Goal: Information Seeking & Learning: Learn about a topic

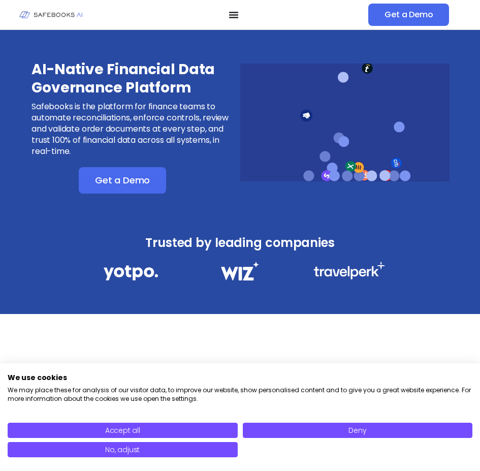
click at [167, 126] on p "Safebooks is the platform for finance teams to automate reconciliations, enforc…" at bounding box center [134, 129] width 207 height 56
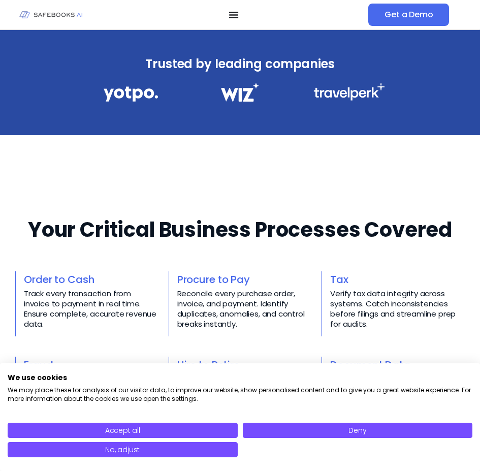
scroll to position [178, 0]
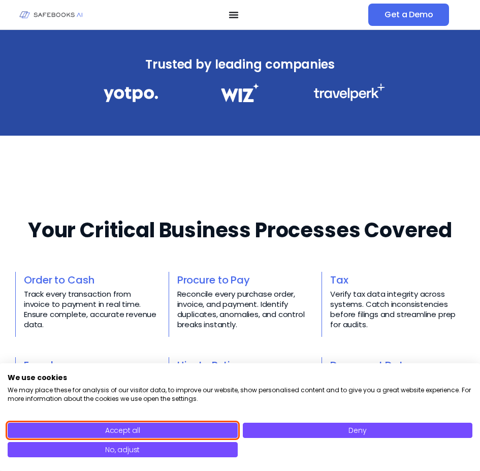
click at [182, 430] on button "Accept all" at bounding box center [123, 430] width 230 height 15
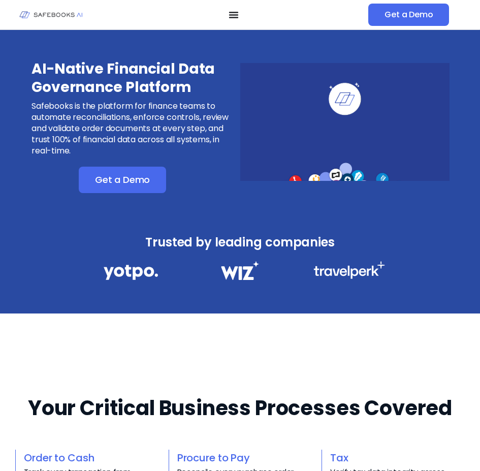
scroll to position [0, 0]
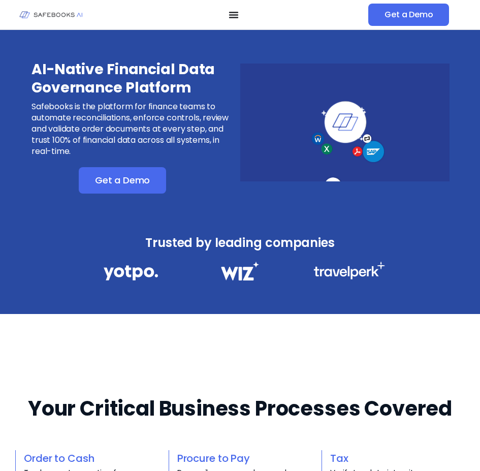
click at [233, 16] on icon "Menu Toggle" at bounding box center [234, 15] width 10 height 10
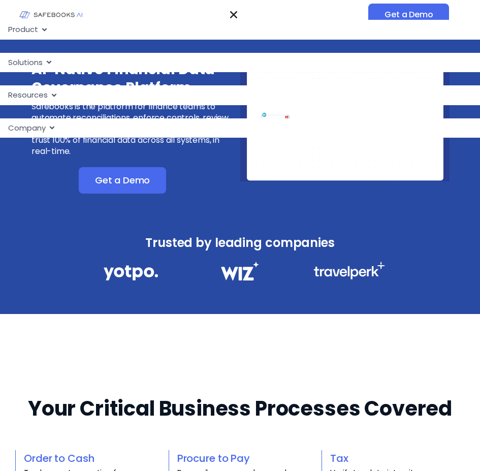
click at [49, 64] on icon "Menu" at bounding box center [49, 62] width 8 height 8
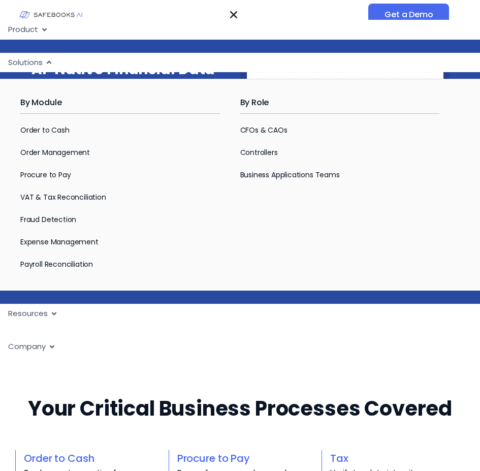
click at [115, 295] on ul "Product Close Product Open Product Product Platform Overview Security Trust Cen…" at bounding box center [240, 188] width 480 height 336
click at [231, 14] on icon "Menu Toggle" at bounding box center [234, 15] width 10 height 10
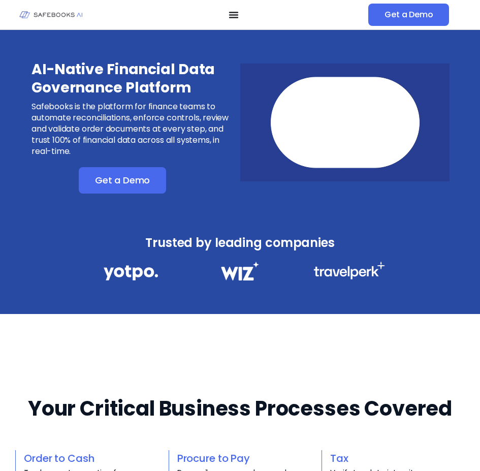
click at [239, 11] on nav "Product Close Product Open Product Product Platform Overview Security Trust Cen…" at bounding box center [234, 15] width 270 height 10
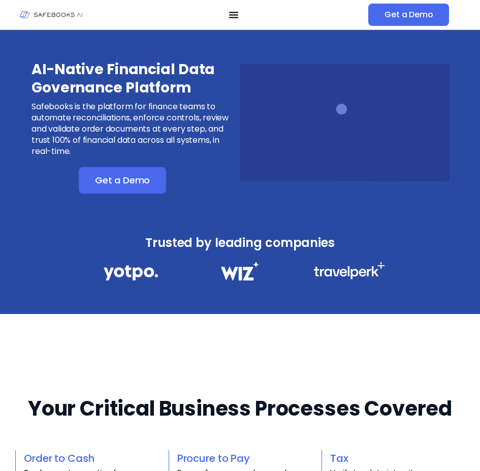
click at [235, 14] on icon "Menu Toggle" at bounding box center [234, 15] width 10 height 10
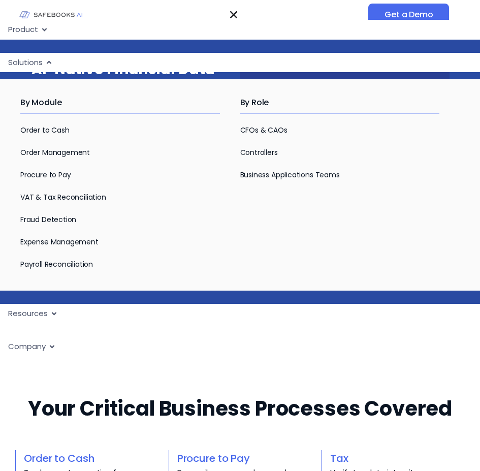
click at [237, 13] on icon "Menu Toggle" at bounding box center [234, 15] width 10 height 10
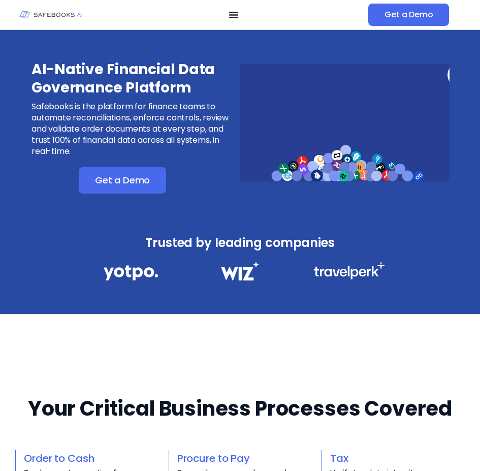
click at [236, 18] on icon "Menu Toggle" at bounding box center [234, 15] width 10 height 10
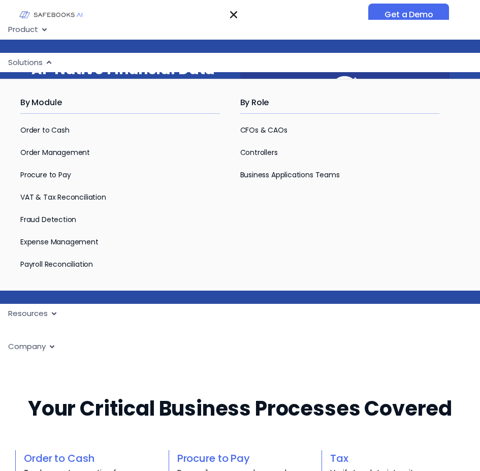
click at [236, 16] on icon "Menu Toggle" at bounding box center [233, 14] width 7 height 7
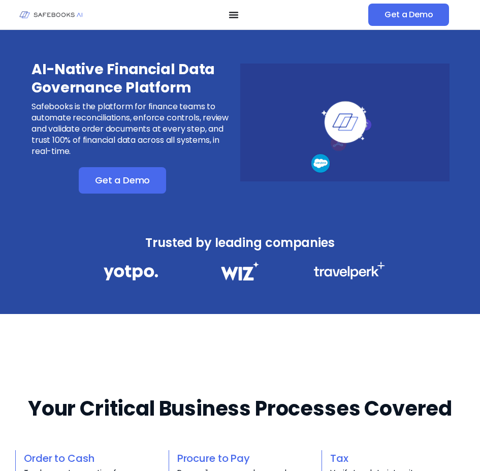
click at [236, 16] on icon "Menu Toggle" at bounding box center [233, 14] width 7 height 7
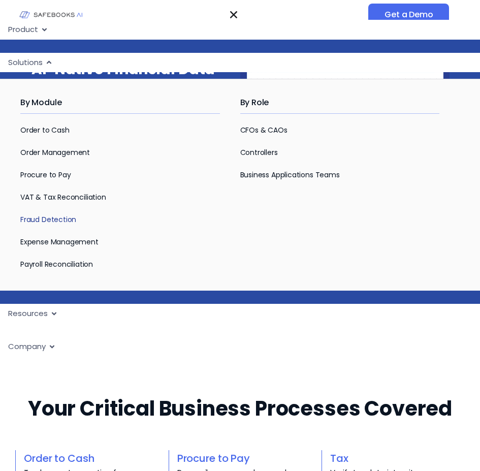
click at [57, 217] on link "Fraud Detection" at bounding box center [48, 219] width 56 height 10
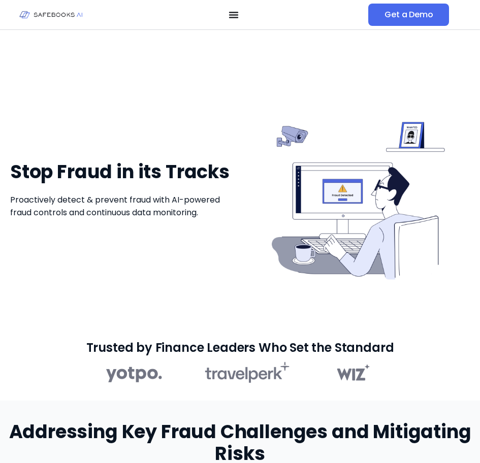
click at [235, 14] on icon "Menu Toggle" at bounding box center [234, 15] width 10 height 10
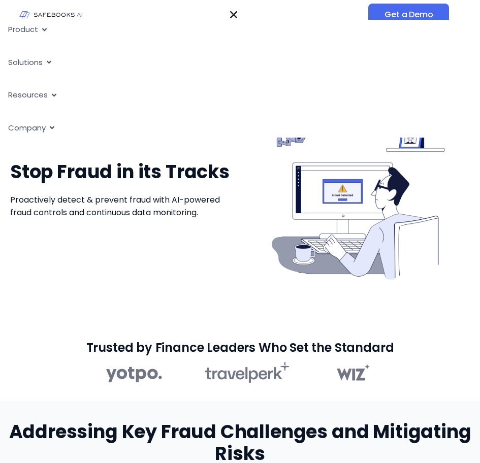
click at [51, 93] on icon "Menu" at bounding box center [54, 95] width 8 height 8
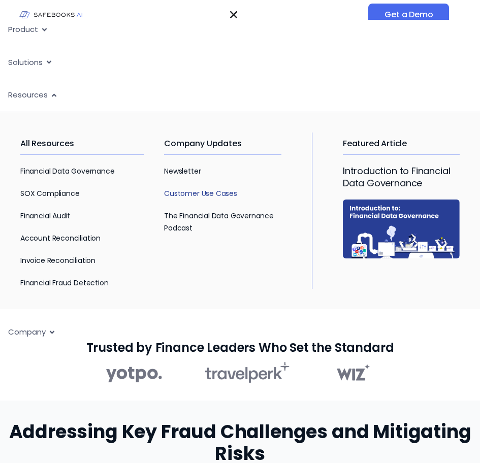
click at [198, 198] on link "Customer Use Cases" at bounding box center [200, 193] width 73 height 10
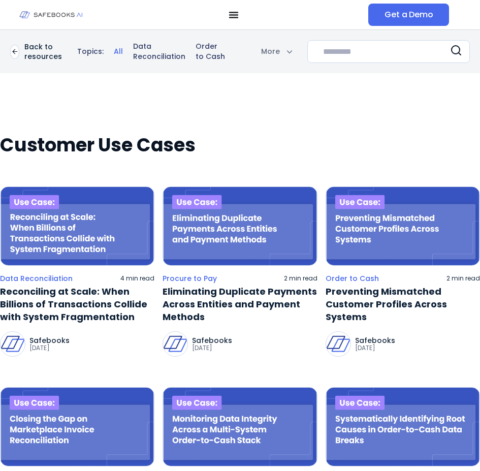
click at [229, 19] on icon "Menu Toggle" at bounding box center [234, 15] width 10 height 10
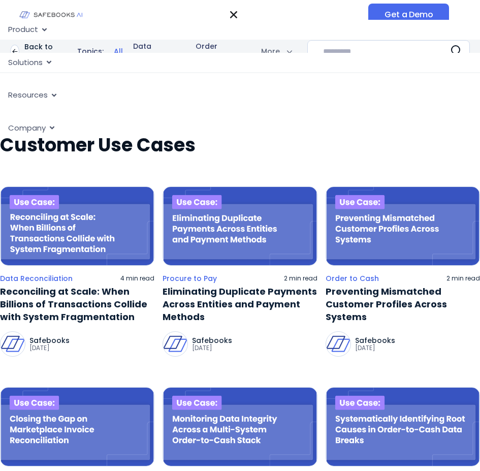
click at [38, 127] on span "Company" at bounding box center [27, 128] width 38 height 12
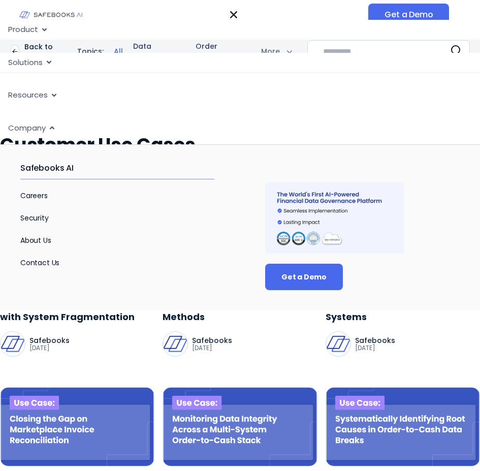
click at [34, 63] on span "Solutions" at bounding box center [25, 63] width 35 height 12
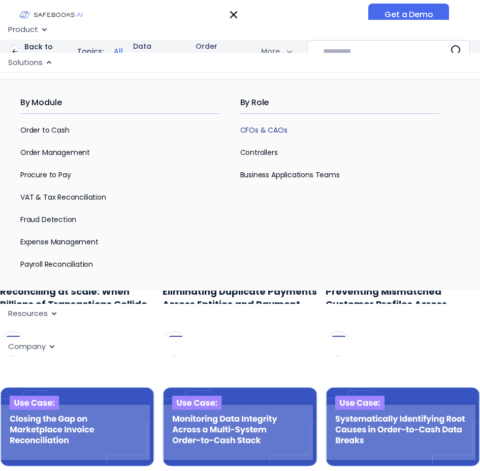
click at [270, 130] on link "CFOs & CAOs" at bounding box center [263, 130] width 47 height 10
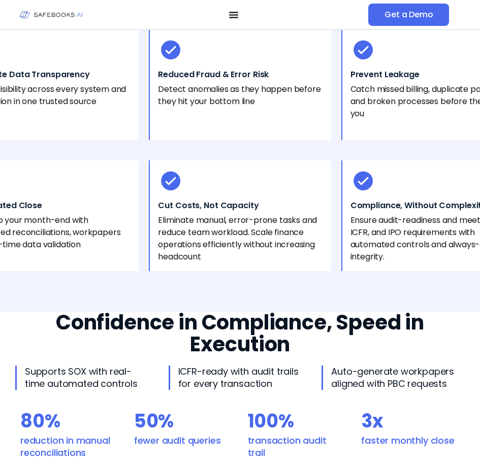
scroll to position [456, 0]
